Goal: Transaction & Acquisition: Purchase product/service

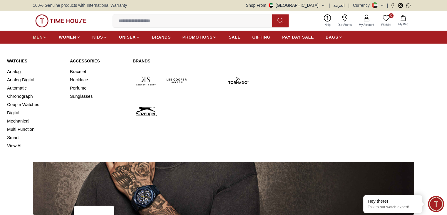
click at [44, 37] on icon at bounding box center [45, 37] width 4 height 4
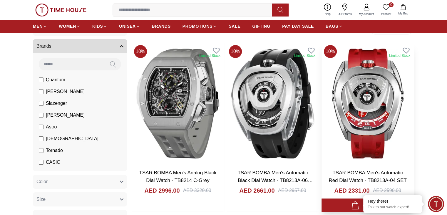
scroll to position [59, 0]
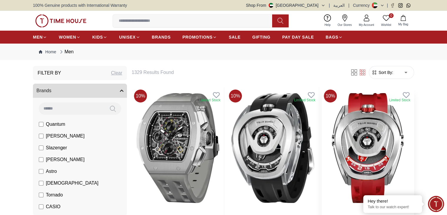
click at [322, 136] on img at bounding box center [368, 147] width 92 height 121
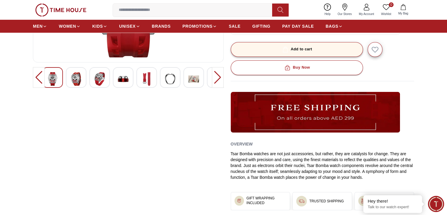
scroll to position [118, 0]
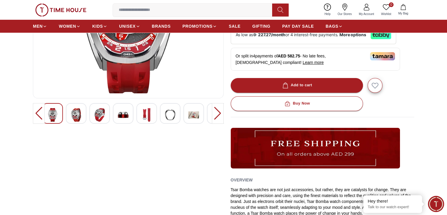
click at [217, 110] on div at bounding box center [218, 113] width 12 height 21
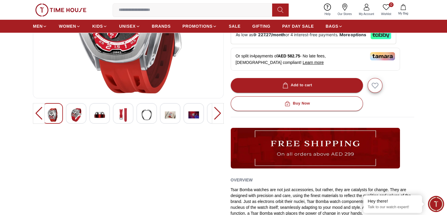
click at [196, 114] on img at bounding box center [193, 115] width 11 height 14
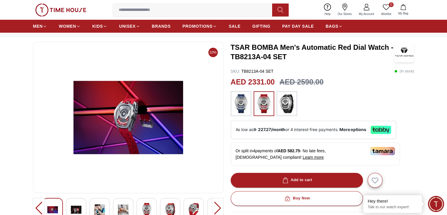
scroll to position [59, 0]
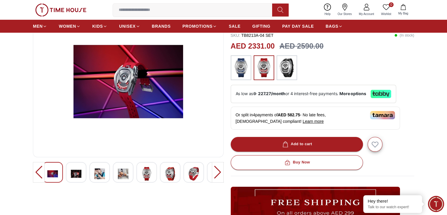
click at [167, 173] on img at bounding box center [170, 174] width 11 height 14
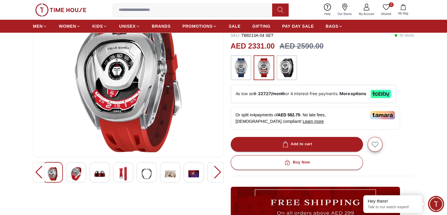
click at [76, 173] on img at bounding box center [76, 174] width 11 height 14
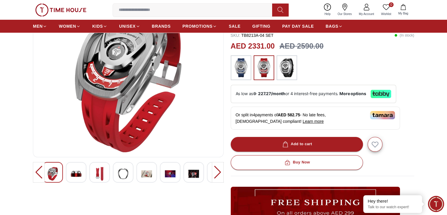
click at [50, 168] on img at bounding box center [52, 174] width 11 height 14
click at [190, 173] on img at bounding box center [193, 174] width 11 height 14
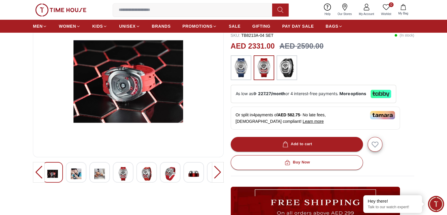
click at [149, 91] on img at bounding box center [128, 81] width 181 height 141
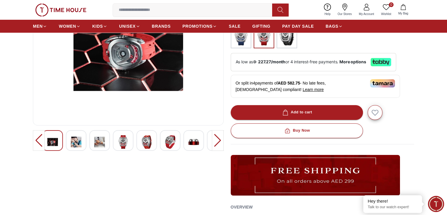
scroll to position [118, 0]
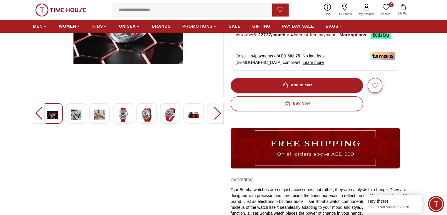
click at [220, 112] on div at bounding box center [218, 113] width 12 height 21
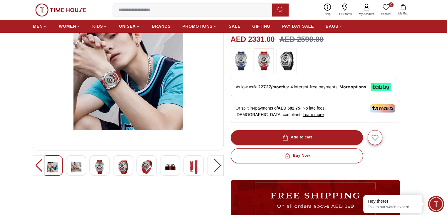
scroll to position [29, 0]
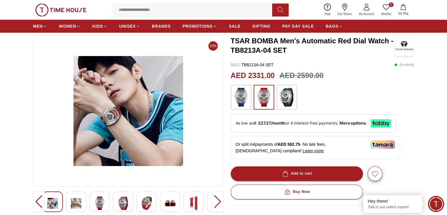
click at [139, 111] on img at bounding box center [128, 110] width 181 height 141
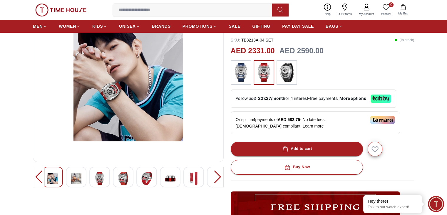
scroll to position [88, 0]
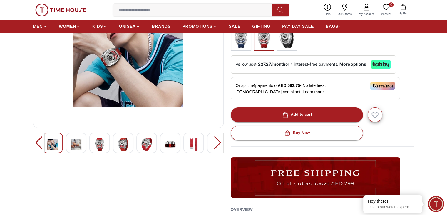
click at [155, 143] on div at bounding box center [146, 142] width 21 height 21
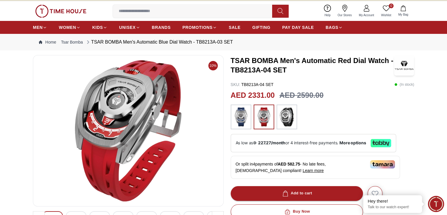
scroll to position [0, 0]
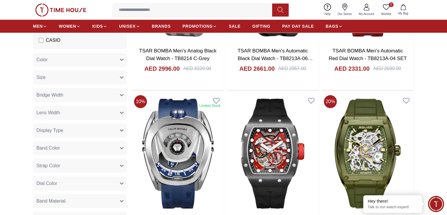
scroll to position [176, 0]
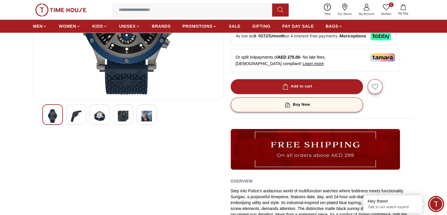
scroll to position [118, 0]
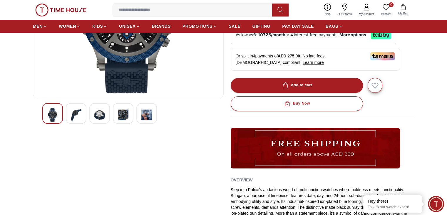
click at [150, 113] on img at bounding box center [146, 115] width 11 height 14
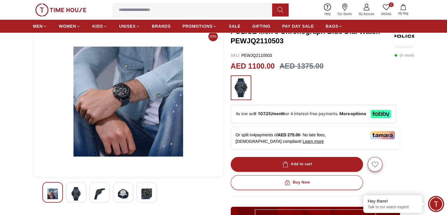
scroll to position [0, 0]
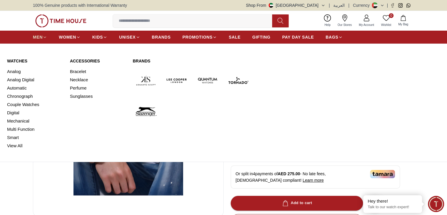
click at [41, 38] on span "MEN" at bounding box center [38, 37] width 10 height 6
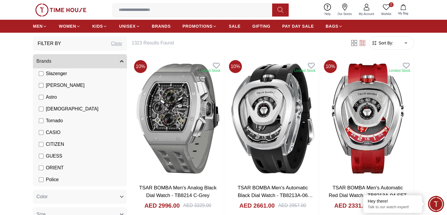
scroll to position [59, 0]
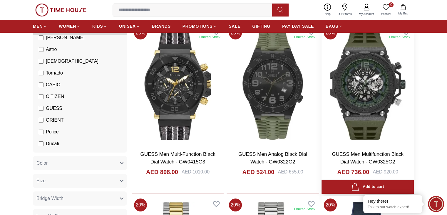
scroll to position [147, 0]
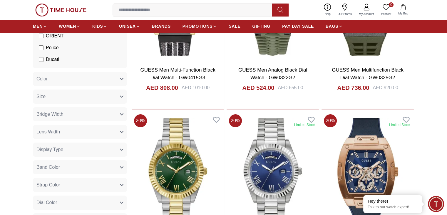
click at [64, 113] on button "Bridge Width" at bounding box center [80, 114] width 94 height 14
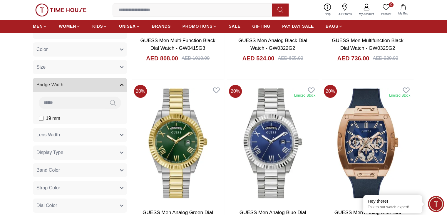
scroll to position [206, 0]
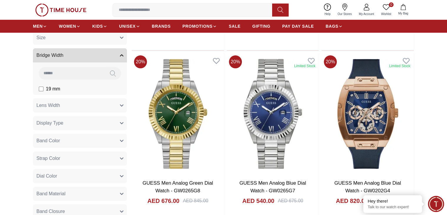
click at [60, 105] on button "Lens Width" at bounding box center [80, 105] width 94 height 14
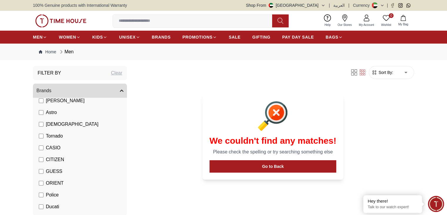
scroll to position [88, 0]
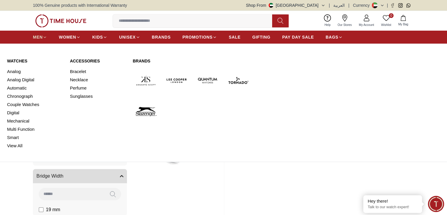
click at [45, 36] on icon at bounding box center [45, 37] width 4 height 4
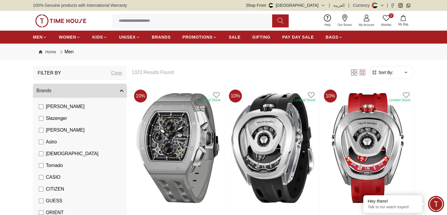
scroll to position [88, 0]
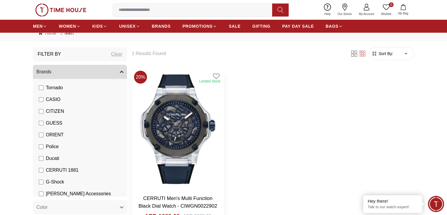
scroll to position [29, 0]
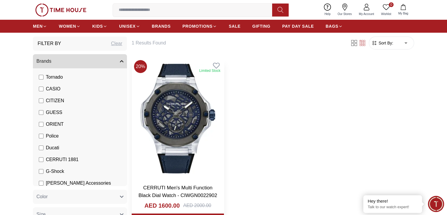
click at [168, 113] on img at bounding box center [178, 118] width 92 height 121
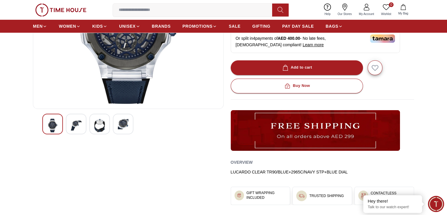
scroll to position [118, 0]
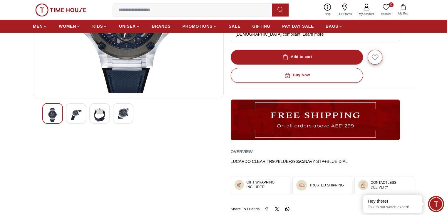
click at [122, 113] on img at bounding box center [123, 113] width 11 height 11
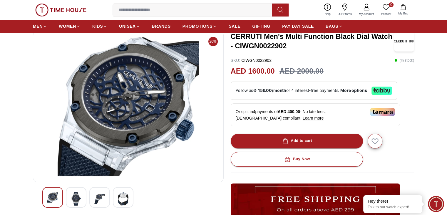
scroll to position [29, 0]
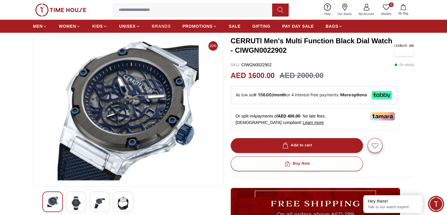
click at [163, 26] on span "BRANDS" at bounding box center [161, 26] width 19 height 6
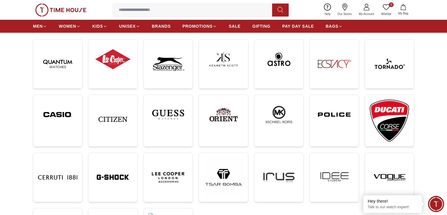
scroll to position [88, 0]
click at [392, 108] on img at bounding box center [389, 120] width 39 height 42
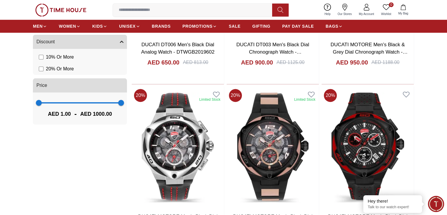
scroll to position [382, 0]
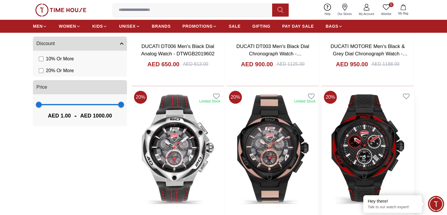
click at [322, 98] on img at bounding box center [368, 148] width 92 height 121
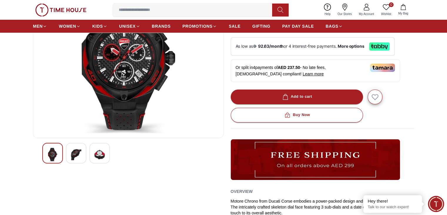
scroll to position [88, 0]
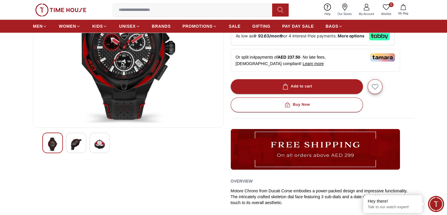
click at [77, 151] on div at bounding box center [76, 142] width 21 height 21
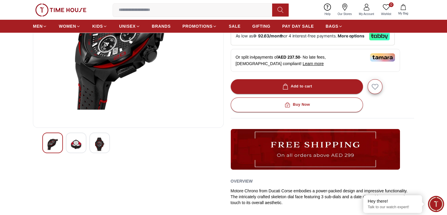
click at [99, 148] on img at bounding box center [99, 144] width 11 height 14
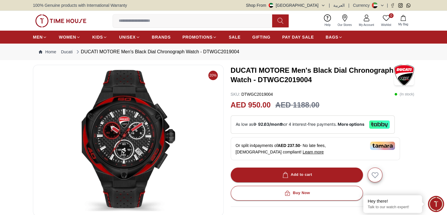
scroll to position [0, 0]
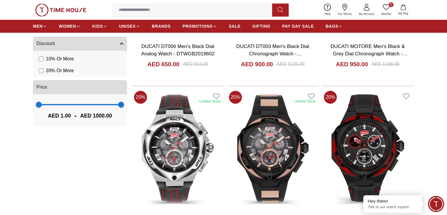
scroll to position [88, 0]
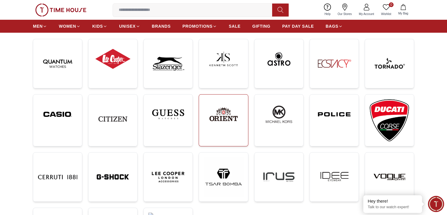
click at [235, 105] on img at bounding box center [223, 114] width 39 height 30
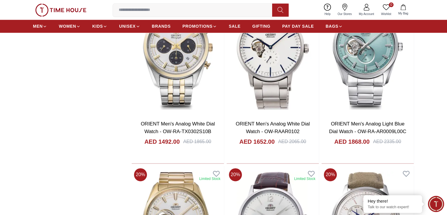
scroll to position [852, 0]
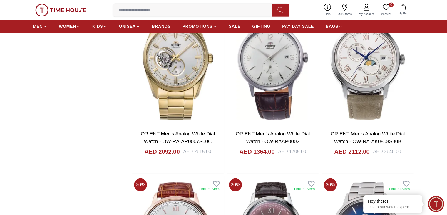
scroll to position [970, 0]
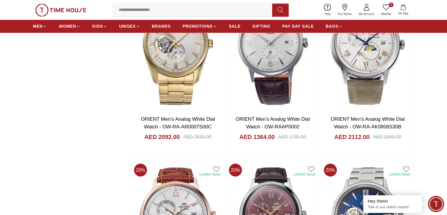
scroll to position [852, 0]
